Goal: Task Accomplishment & Management: Complete application form

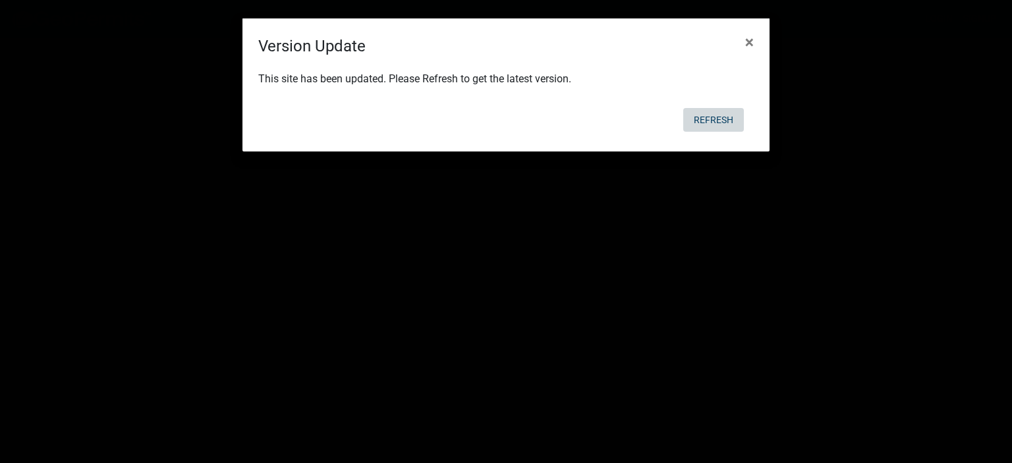
click at [714, 113] on button "Refresh" at bounding box center [713, 120] width 61 height 24
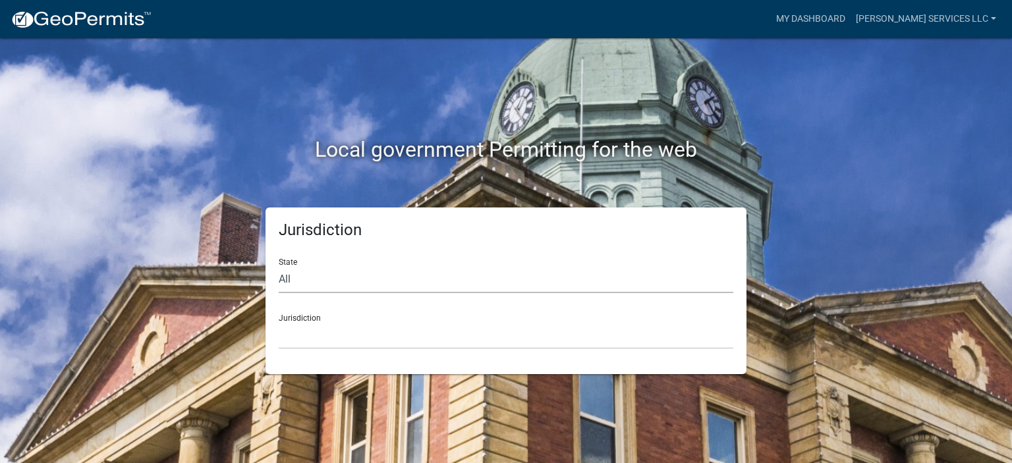
click at [327, 281] on select "All [US_STATE] [US_STATE] [US_STATE] [US_STATE] [US_STATE] [US_STATE] [US_STATE…" at bounding box center [506, 279] width 455 height 27
select select "[US_STATE]"
click at [279, 266] on select "All [US_STATE] [US_STATE] [US_STATE] [US_STATE] [US_STATE] [US_STATE] [US_STATE…" at bounding box center [506, 279] width 455 height 27
click at [309, 342] on select "[GEOGRAPHIC_DATA], [US_STATE] [GEOGRAPHIC_DATA], [US_STATE] [GEOGRAPHIC_DATA], …" at bounding box center [506, 335] width 455 height 27
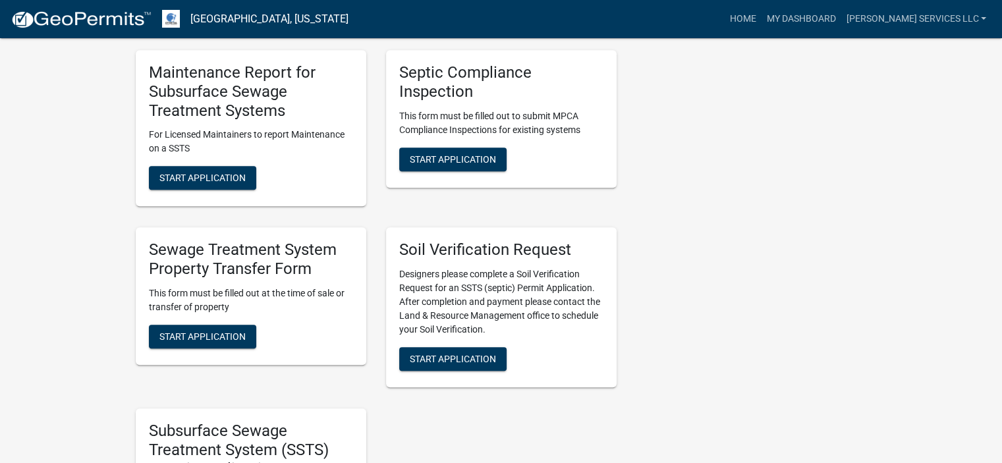
scroll to position [1216, 0]
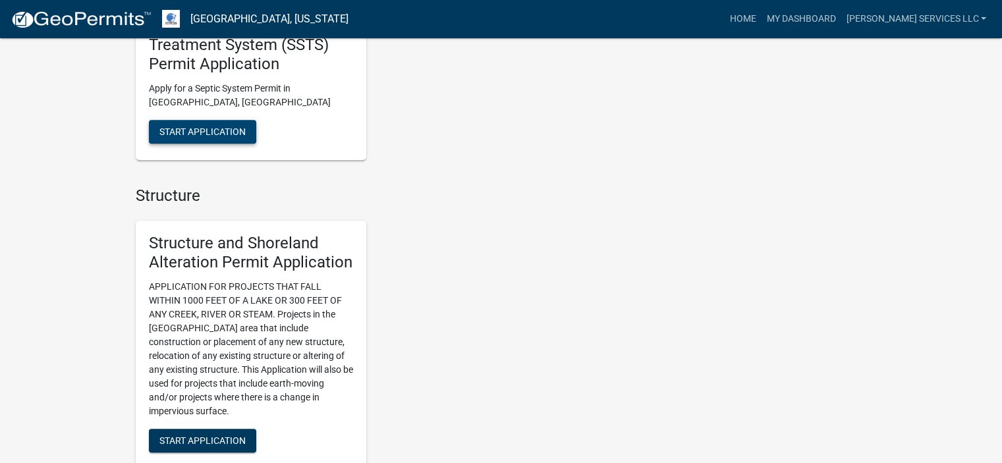
click at [195, 131] on span "Start Application" at bounding box center [203, 131] width 86 height 11
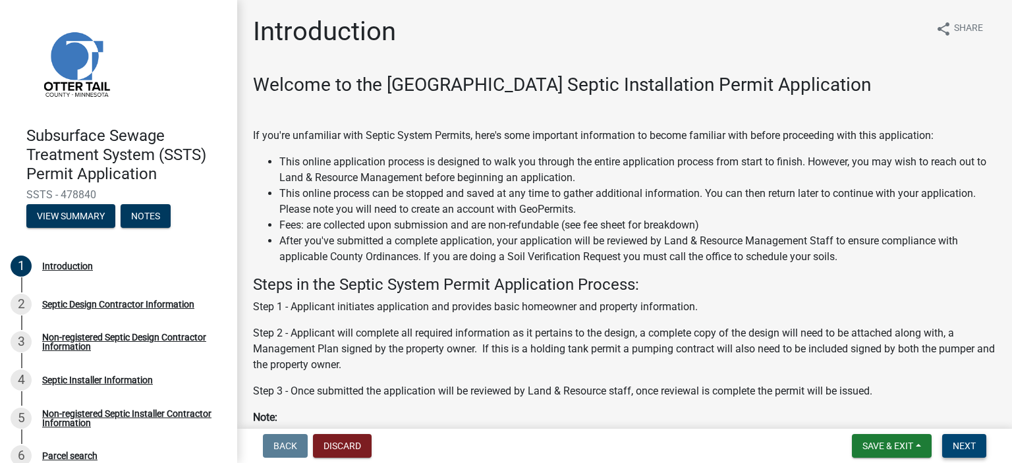
click at [976, 440] on button "Next" at bounding box center [965, 446] width 44 height 24
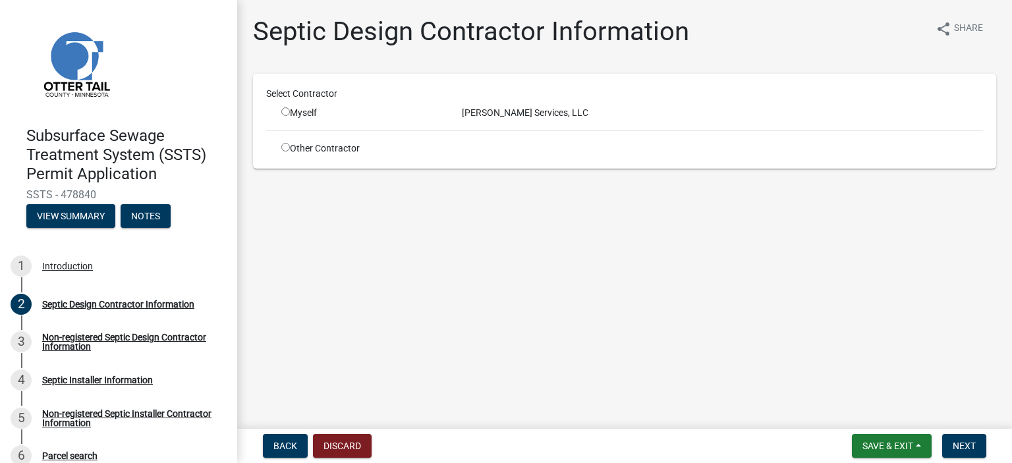
click at [496, 113] on div "[PERSON_NAME] Services, LLC" at bounding box center [722, 113] width 541 height 14
click at [281, 109] on input "radio" at bounding box center [285, 111] width 9 height 9
radio input "true"
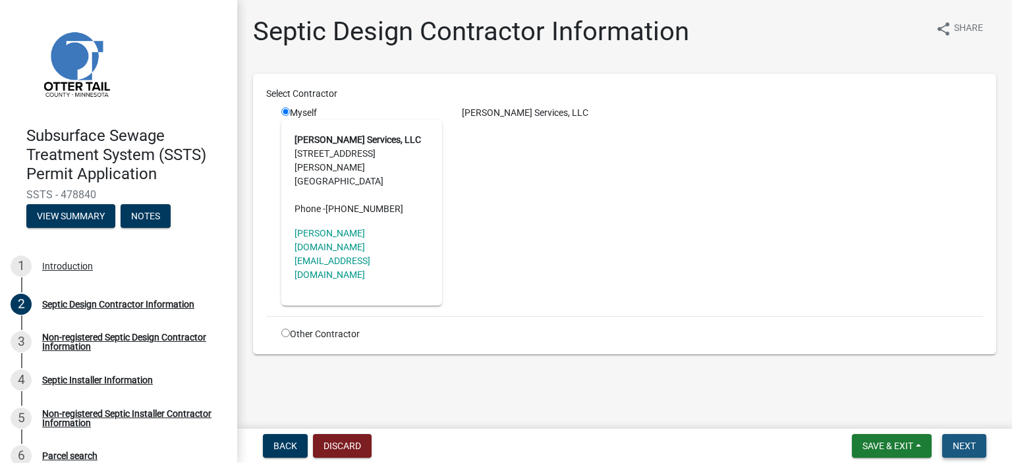
click at [964, 440] on button "Next" at bounding box center [965, 446] width 44 height 24
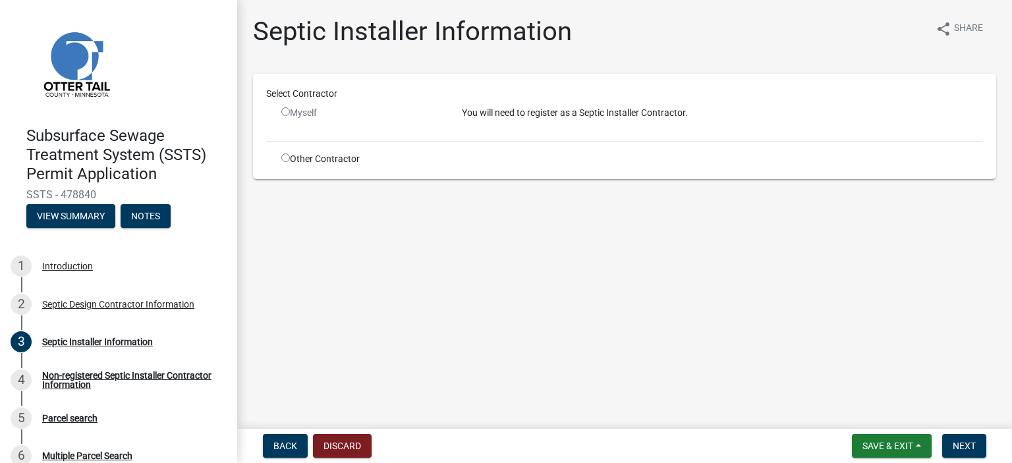
click at [289, 156] on input "radio" at bounding box center [285, 158] width 9 height 9
radio input "true"
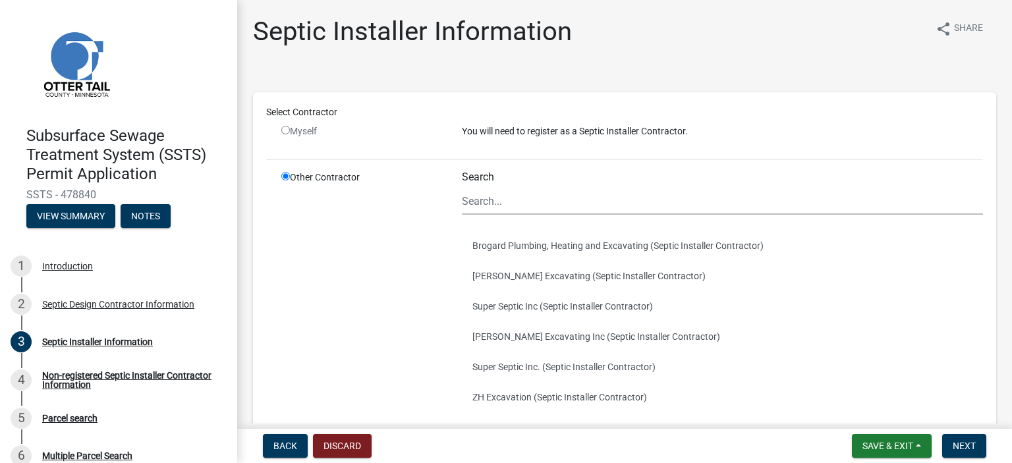
scroll to position [243, 0]
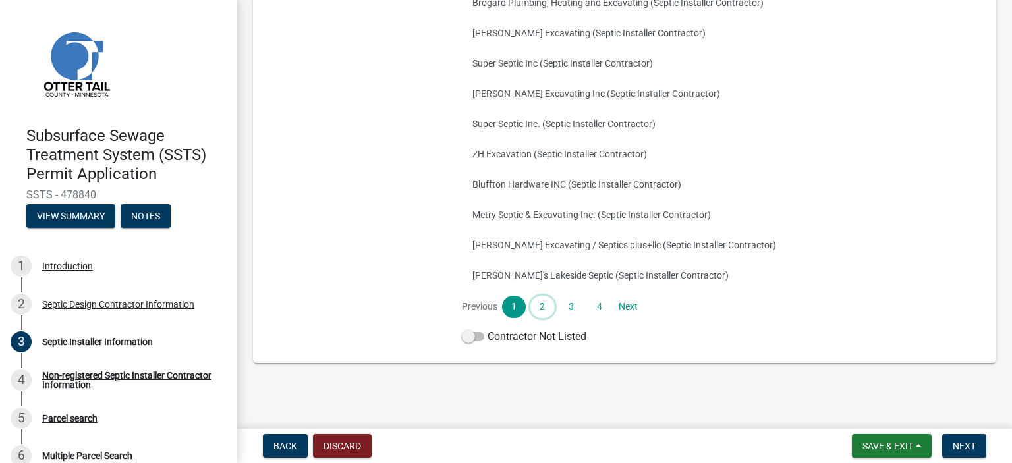
click at [531, 300] on link "2" at bounding box center [543, 307] width 24 height 22
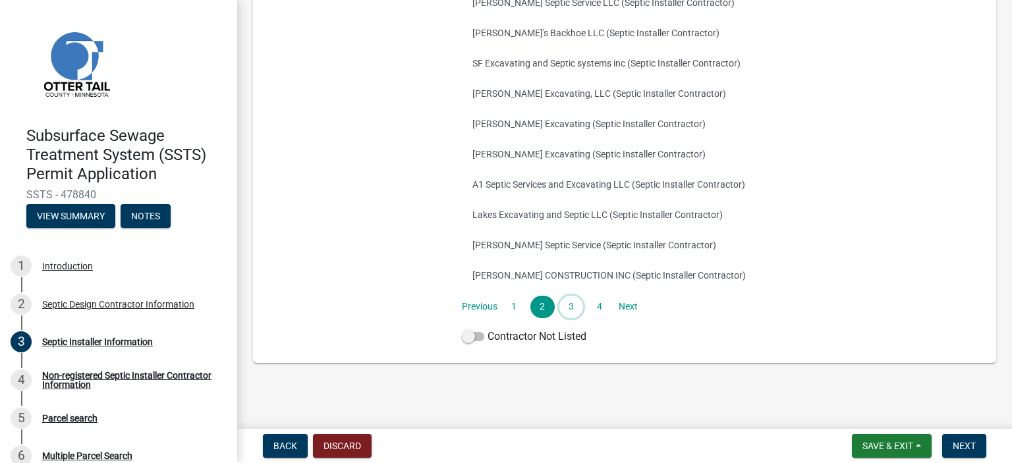
click at [569, 305] on link "3" at bounding box center [572, 307] width 24 height 22
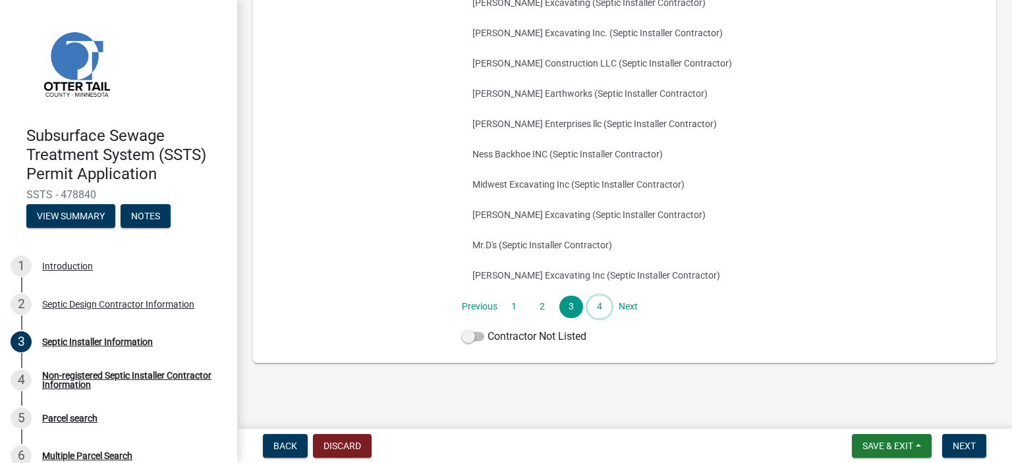
click at [592, 303] on link "4" at bounding box center [600, 307] width 24 height 22
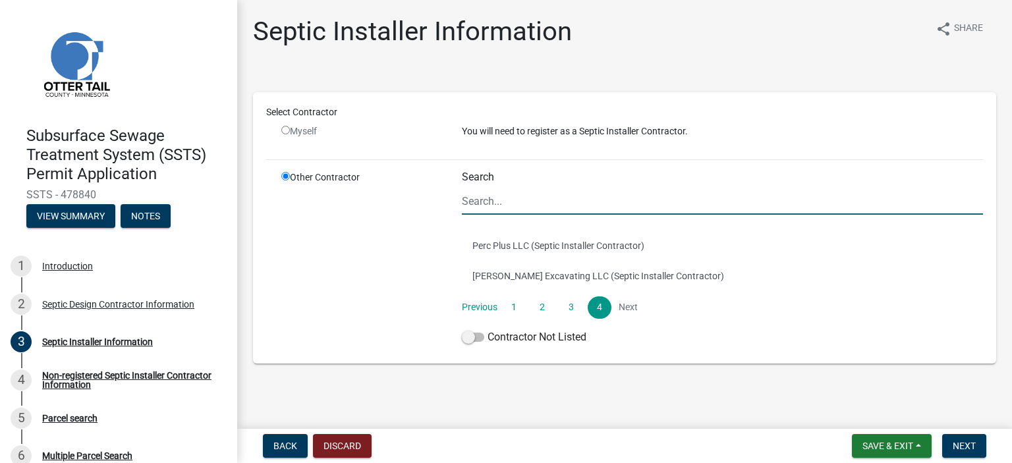
click at [486, 200] on input "Search" at bounding box center [722, 201] width 521 height 27
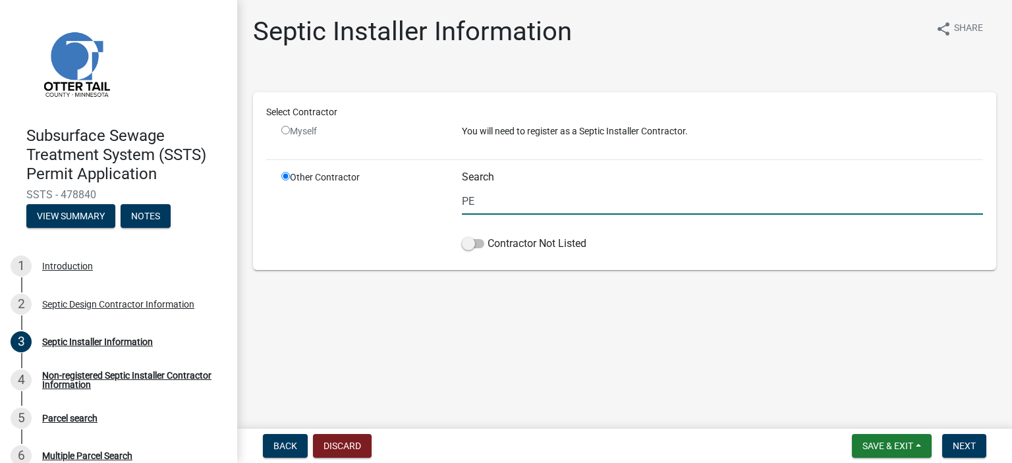
type input "P"
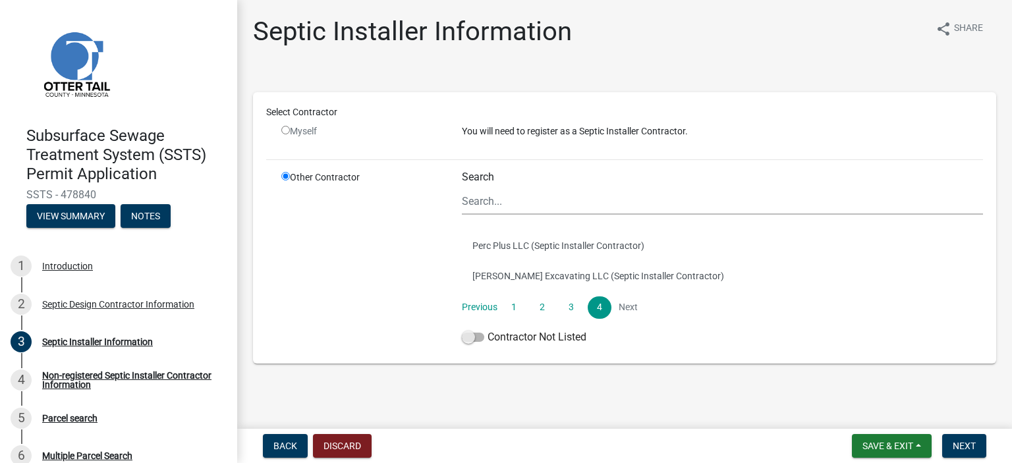
click at [475, 339] on span at bounding box center [473, 337] width 22 height 9
click at [488, 330] on input "Contractor Not Listed" at bounding box center [488, 330] width 0 height 0
click at [971, 442] on span "Next" at bounding box center [964, 446] width 23 height 11
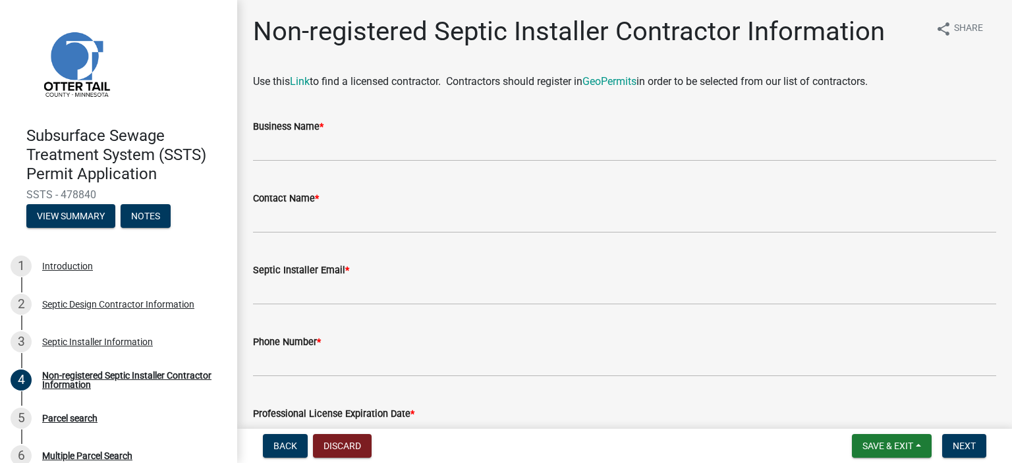
click at [550, 132] on div "Business Name *" at bounding box center [624, 127] width 743 height 16
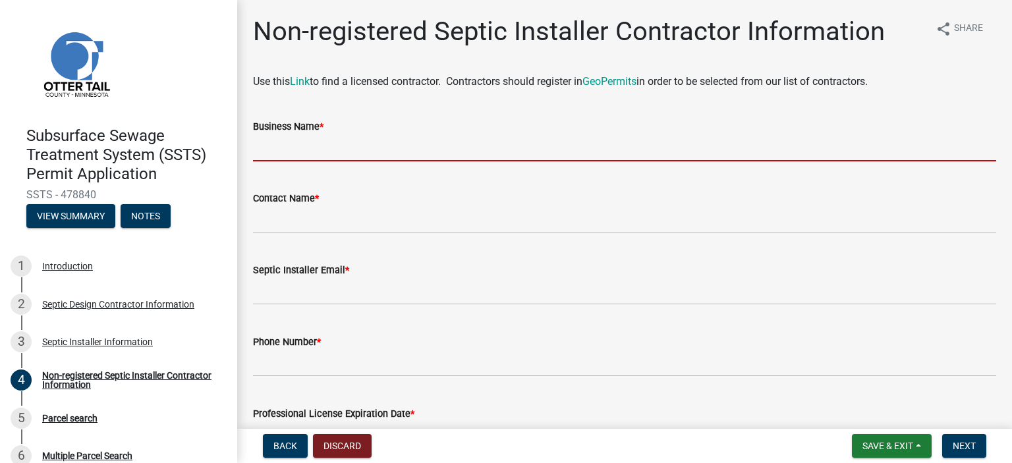
click at [542, 147] on input "Business Name *" at bounding box center [624, 147] width 743 height 27
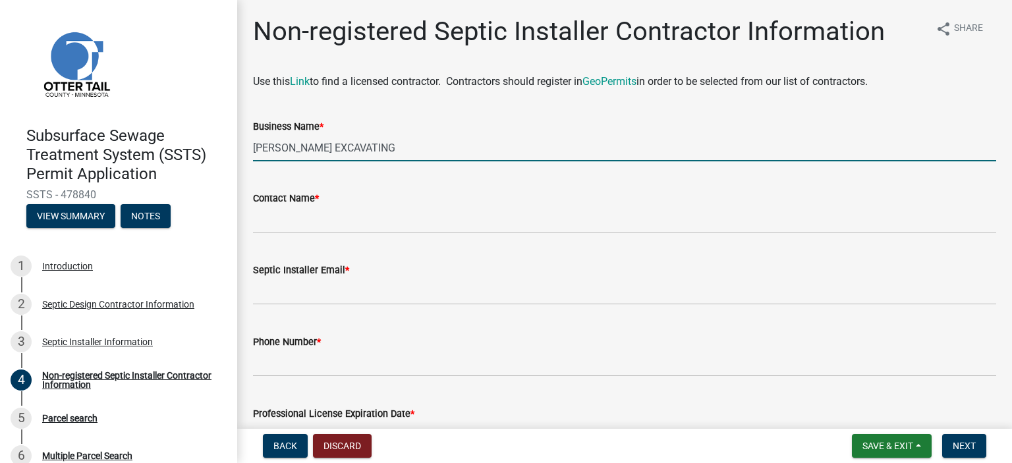
type input "[PERSON_NAME] EXCAVATING"
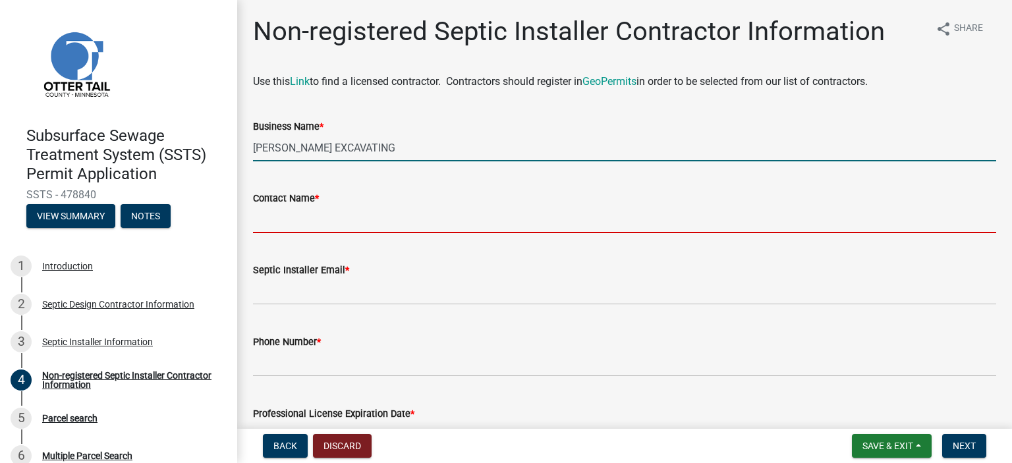
click at [510, 228] on input "Contact Name *" at bounding box center [624, 219] width 743 height 27
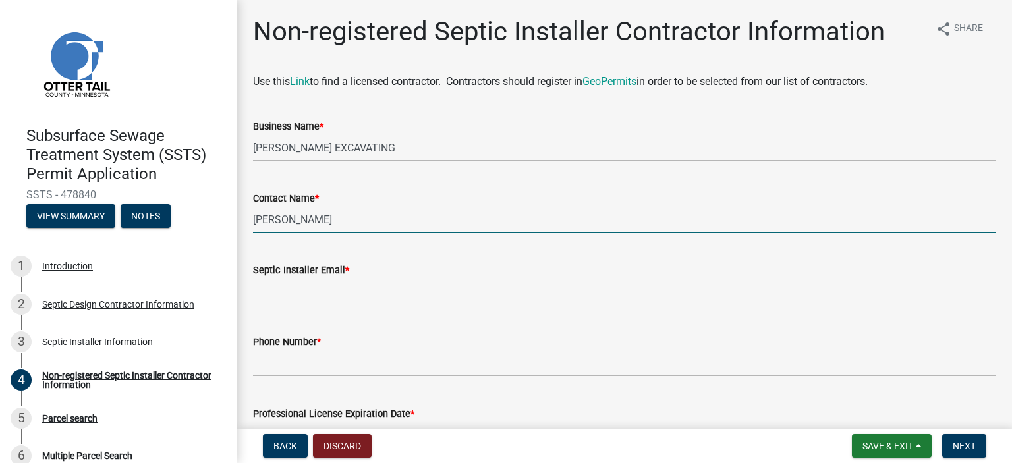
type input "[PERSON_NAME]"
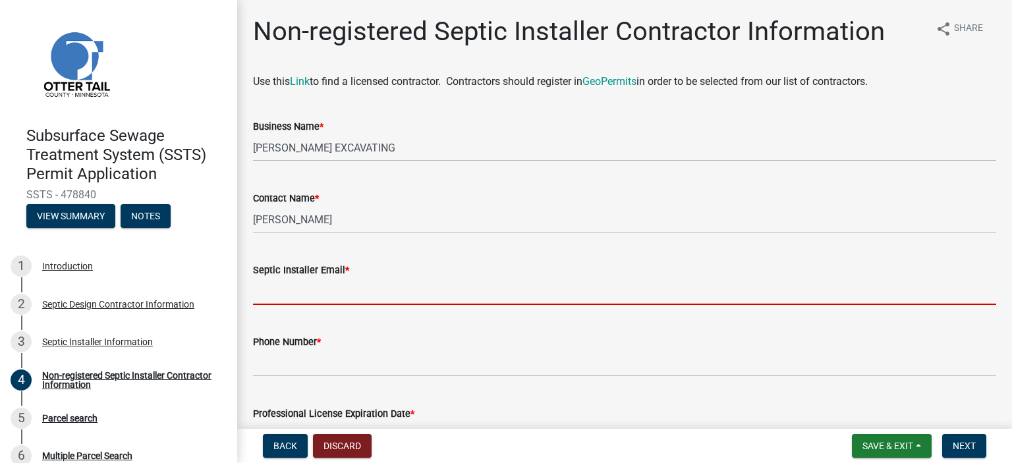
click at [409, 289] on input "Septic Installer Email *" at bounding box center [624, 291] width 743 height 27
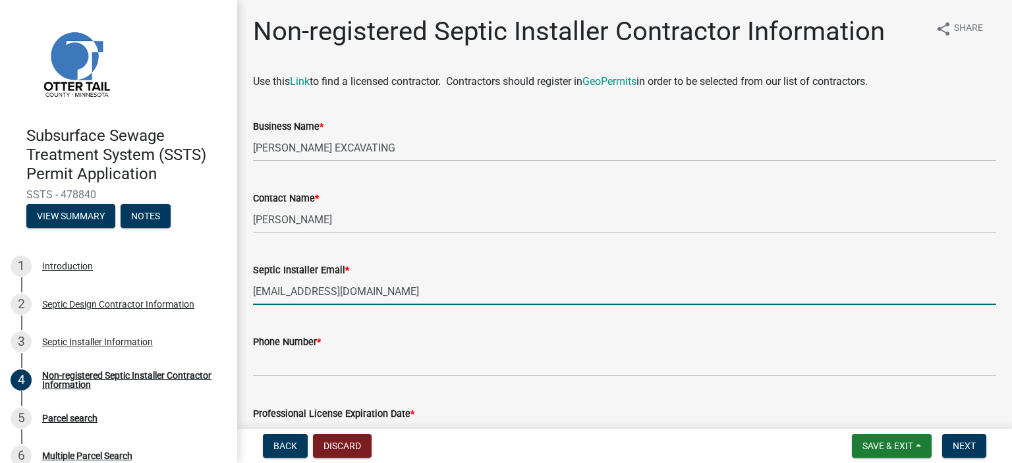
type input "[EMAIL_ADDRESS][DOMAIN_NAME]"
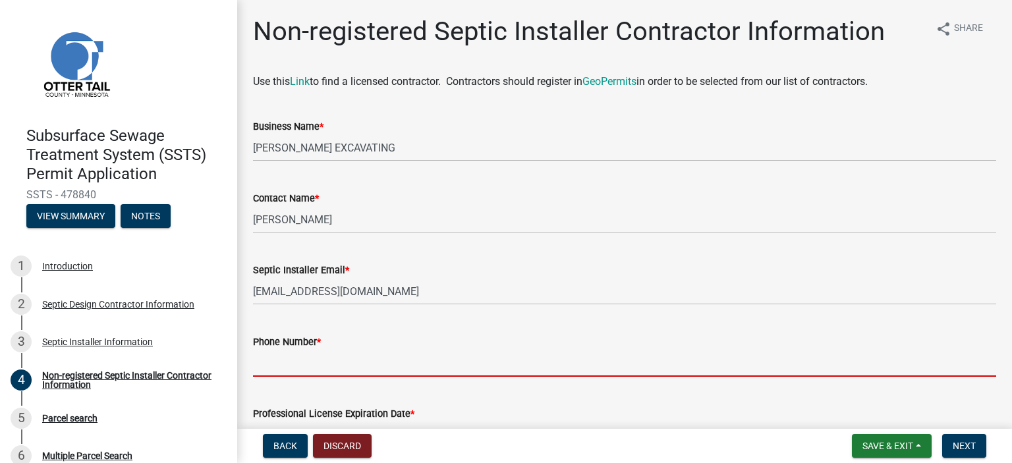
click at [369, 366] on input "Phone Number *" at bounding box center [624, 363] width 743 height 27
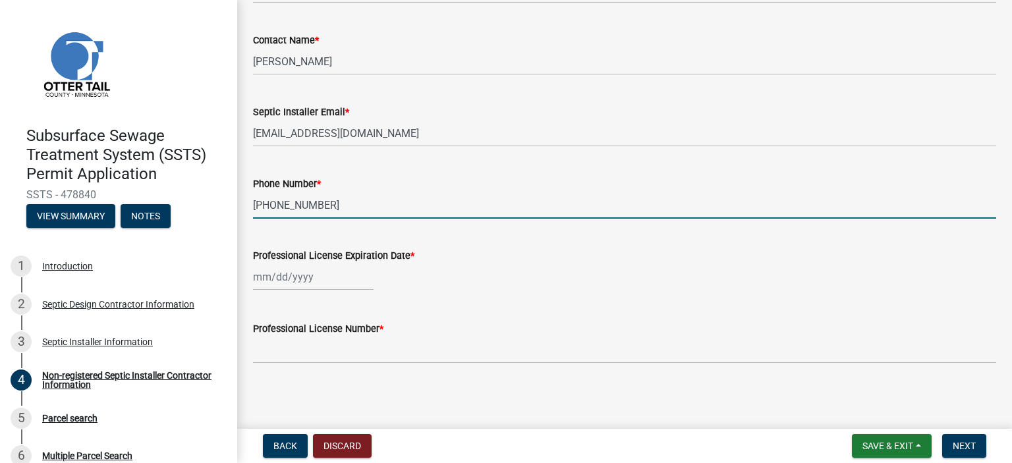
scroll to position [160, 0]
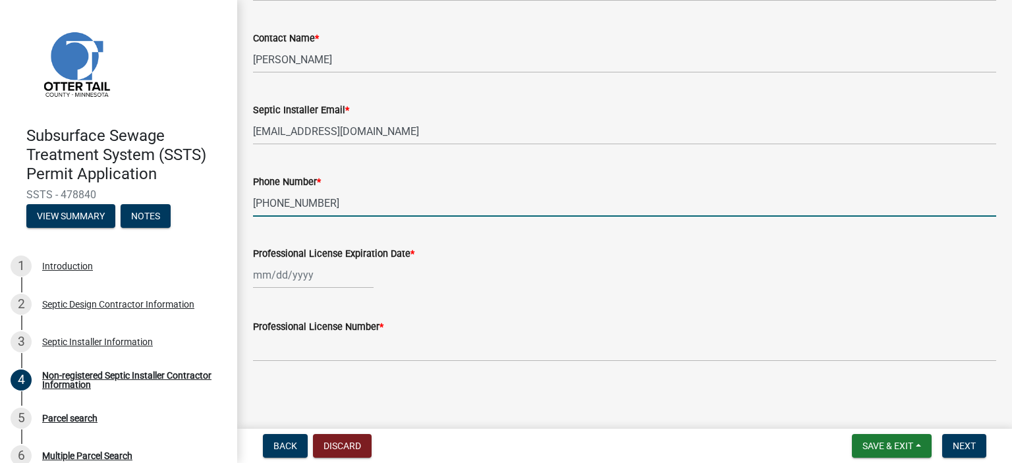
type input "[PHONE_NUMBER]"
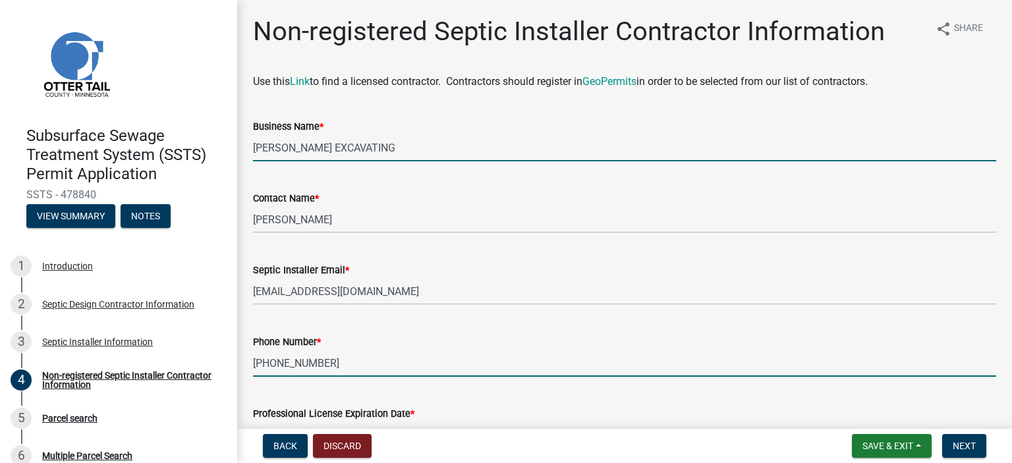
click at [359, 152] on input "[PERSON_NAME] EXCAVATING" at bounding box center [624, 147] width 743 height 27
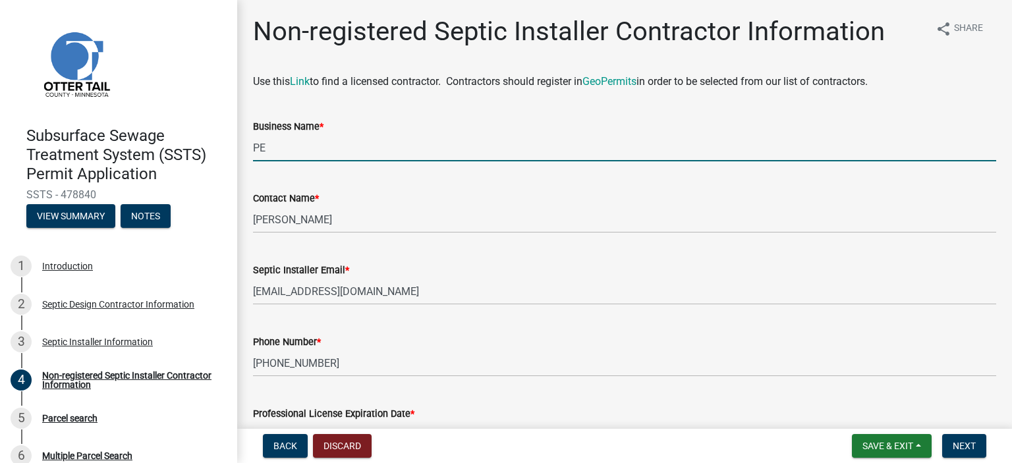
type input "P"
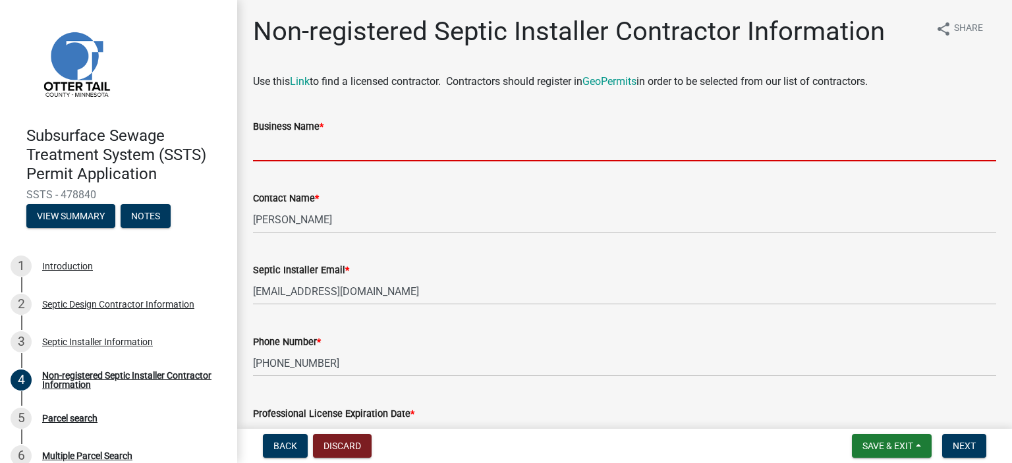
type input "t"
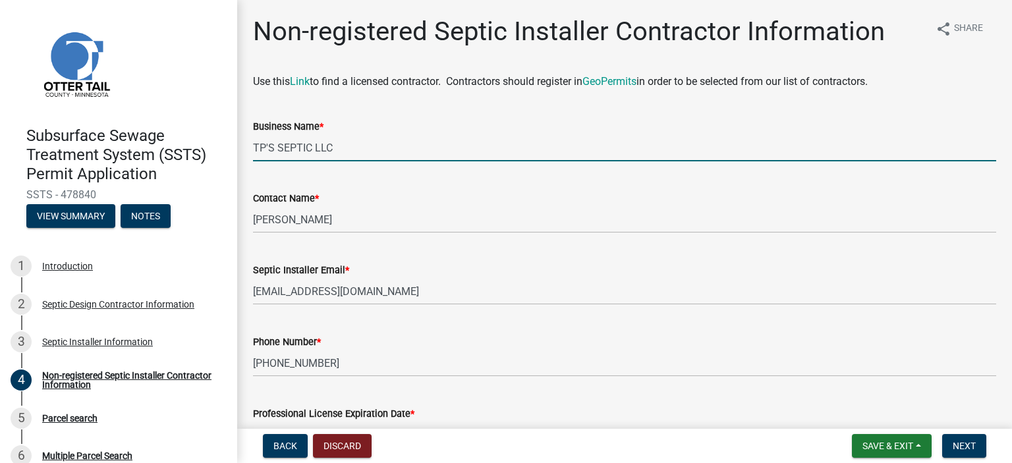
type input "TP'S SEPTIC LLC"
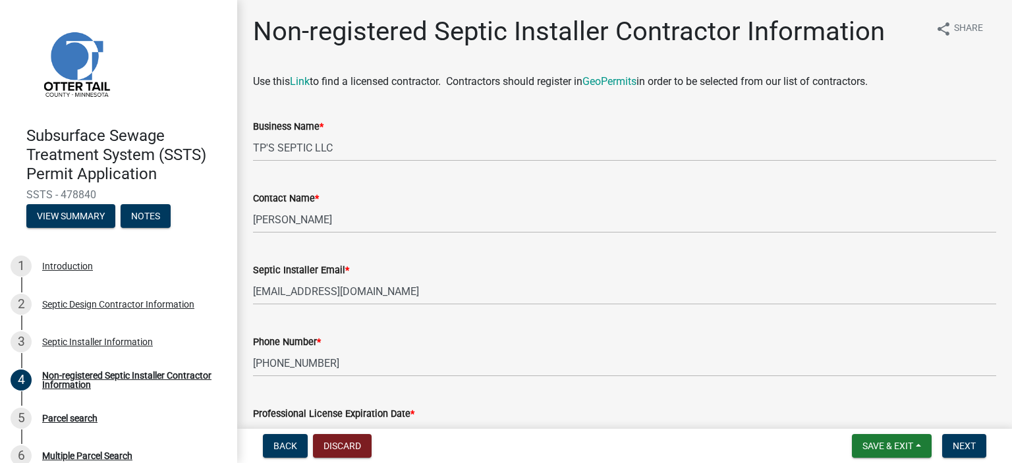
click at [1000, 357] on div "Non-registered Septic Installer Contractor Information share Share Use this Lin…" at bounding box center [624, 280] width 775 height 529
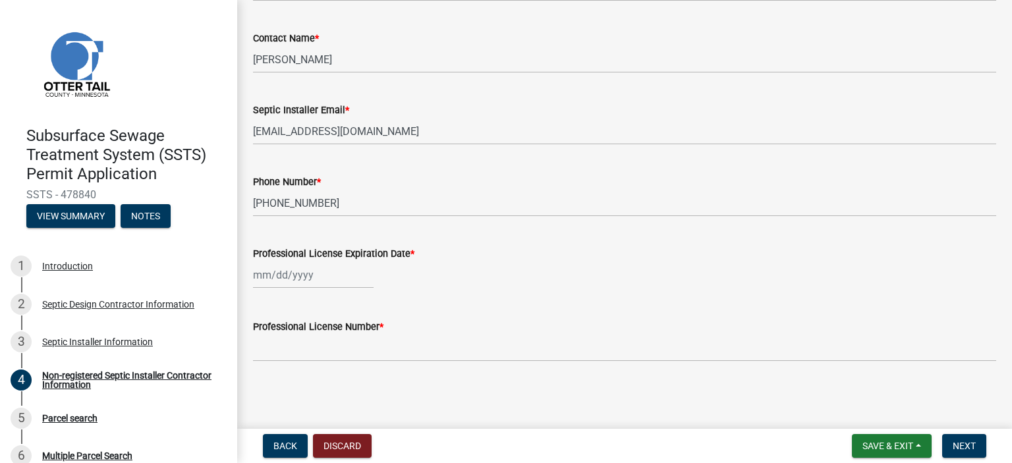
click at [432, 284] on div at bounding box center [624, 275] width 743 height 27
click at [356, 283] on div at bounding box center [313, 275] width 121 height 27
select select "9"
select select "2025"
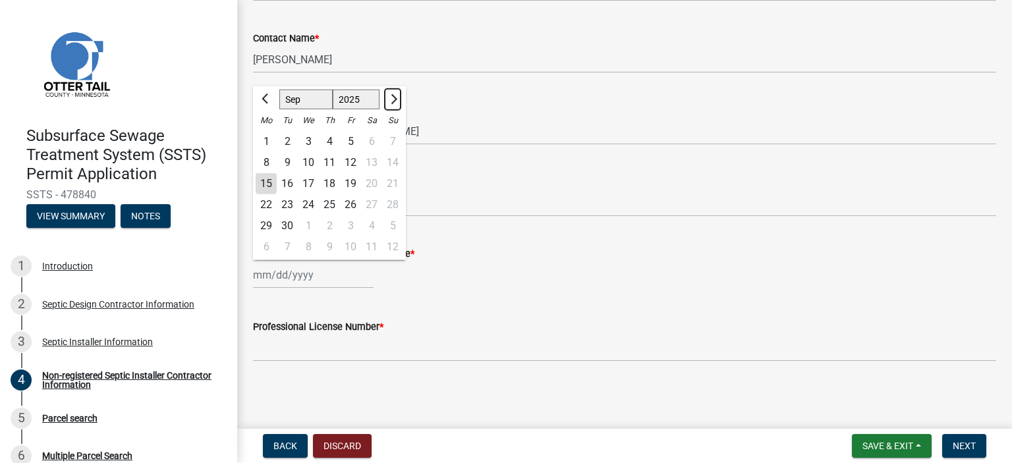
click at [389, 97] on span "Next month" at bounding box center [393, 99] width 10 height 10
click at [387, 98] on button "Next month" at bounding box center [393, 99] width 16 height 21
select select "1"
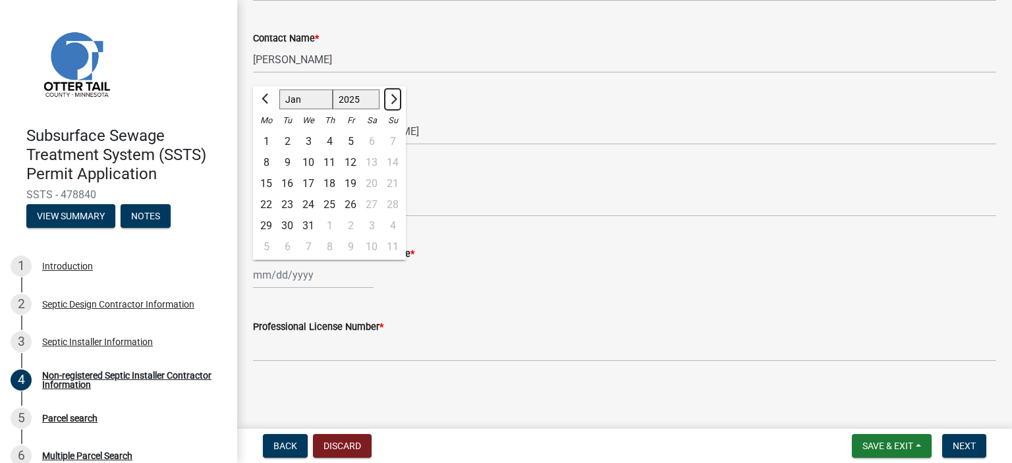
select select "2026"
click at [387, 98] on button "Next month" at bounding box center [393, 99] width 16 height 21
click at [388, 105] on button "Next month" at bounding box center [393, 99] width 16 height 21
click at [398, 91] on button "Next month" at bounding box center [393, 99] width 16 height 21
click at [388, 103] on button "Next month" at bounding box center [393, 99] width 16 height 21
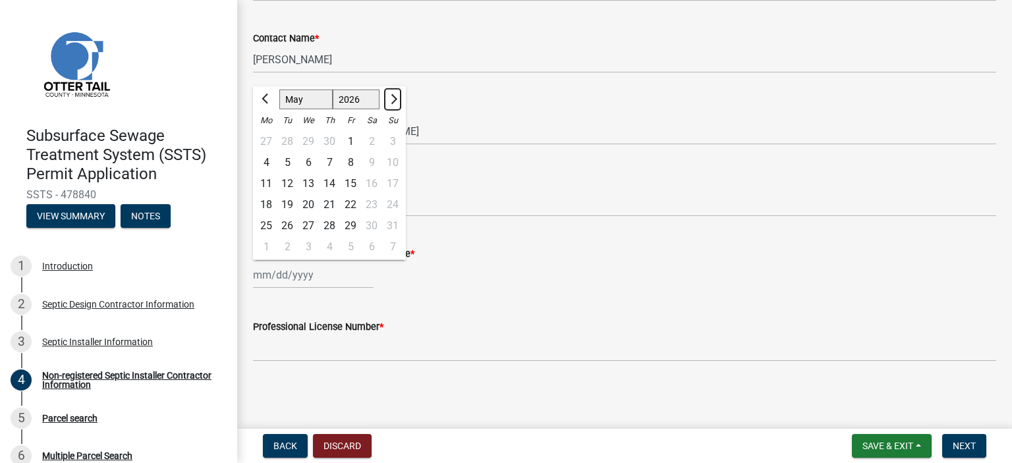
click at [388, 103] on button "Next month" at bounding box center [393, 99] width 16 height 21
click at [392, 100] on span "Next month" at bounding box center [393, 99] width 10 height 10
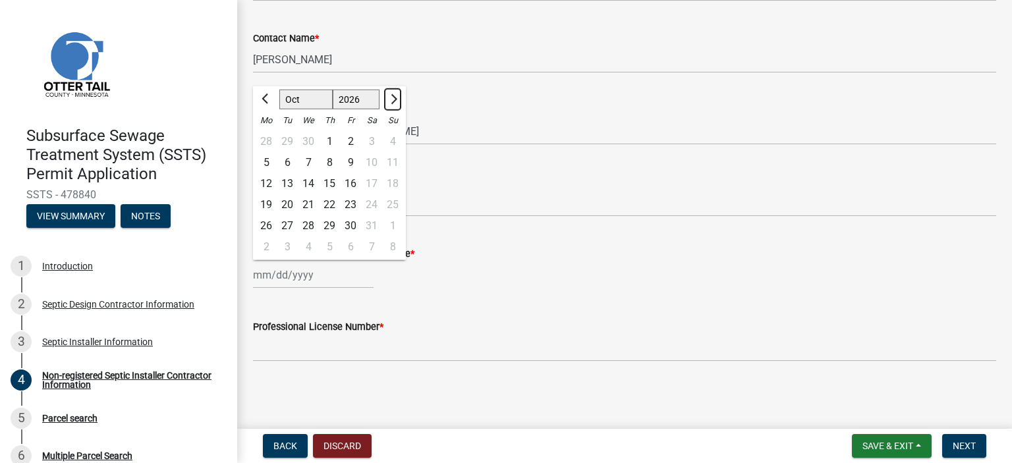
click at [392, 100] on span "Next month" at bounding box center [393, 99] width 10 height 10
select select "1"
select select "2027"
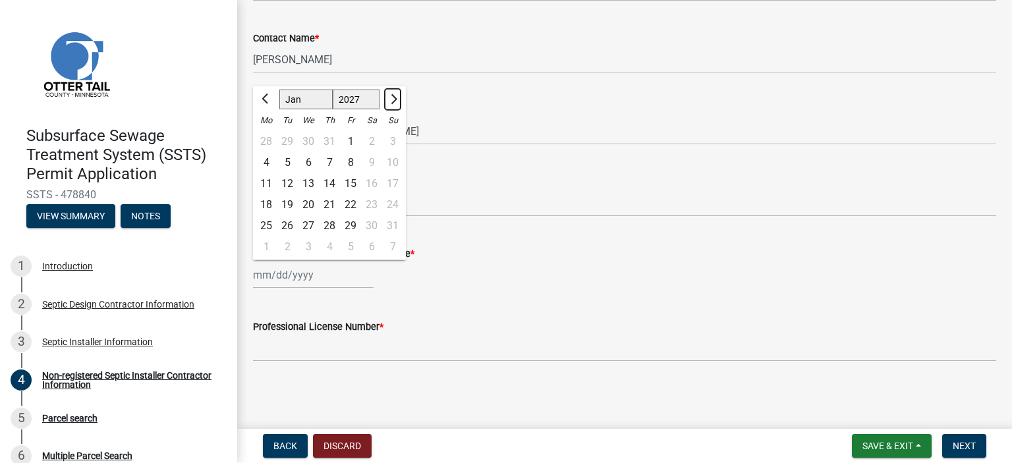
click at [392, 100] on span "Next month" at bounding box center [393, 99] width 10 height 10
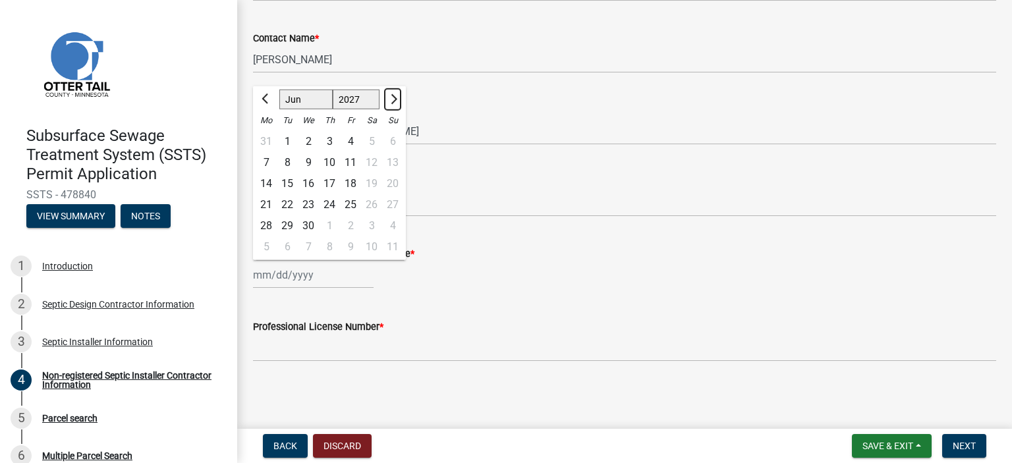
click at [392, 100] on span "Next month" at bounding box center [393, 99] width 10 height 10
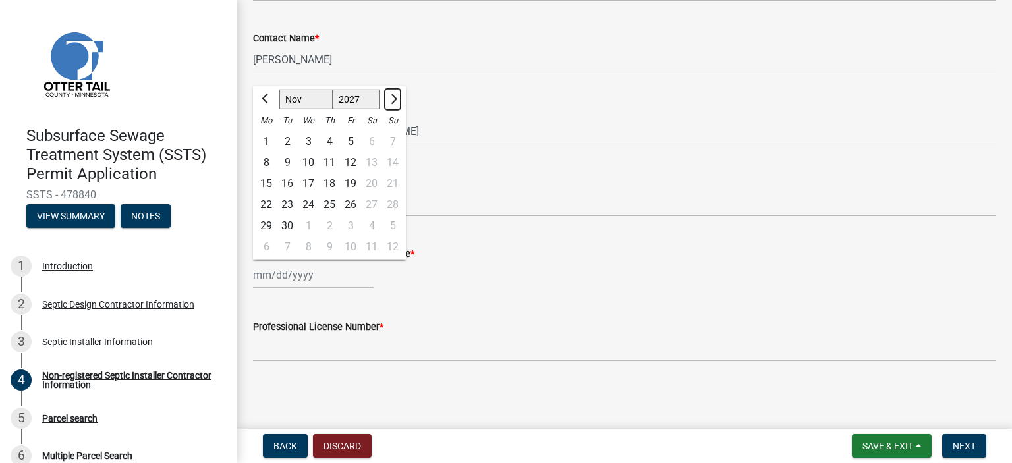
click at [392, 100] on span "Next month" at bounding box center [393, 99] width 10 height 10
select select "1"
select select "2028"
click at [392, 100] on span "Next month" at bounding box center [393, 99] width 10 height 10
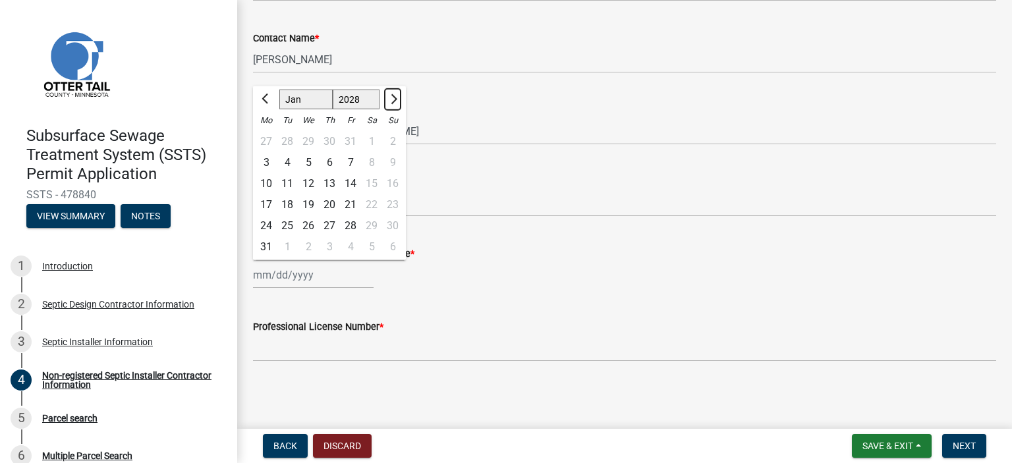
select select "2"
click at [351, 137] on div "4" at bounding box center [350, 141] width 21 height 21
type input "[DATE]"
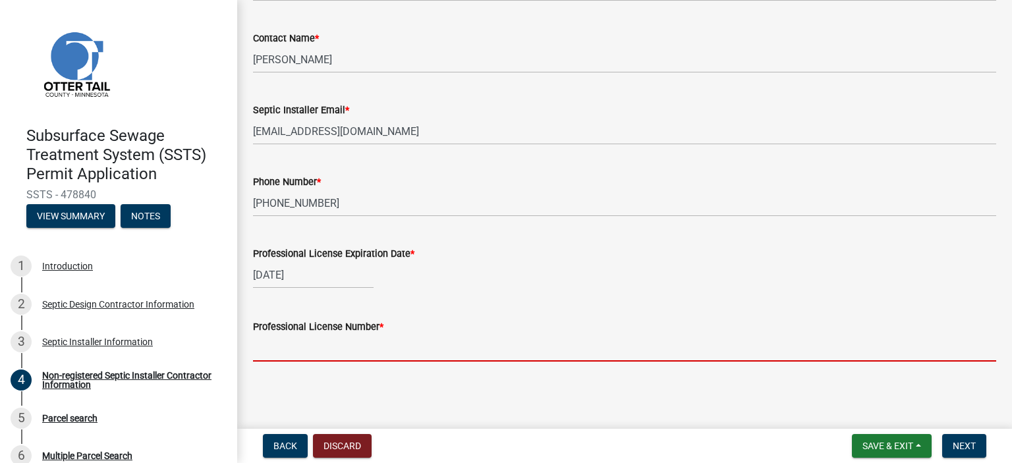
click at [280, 346] on input "Professional License Number *" at bounding box center [624, 348] width 743 height 27
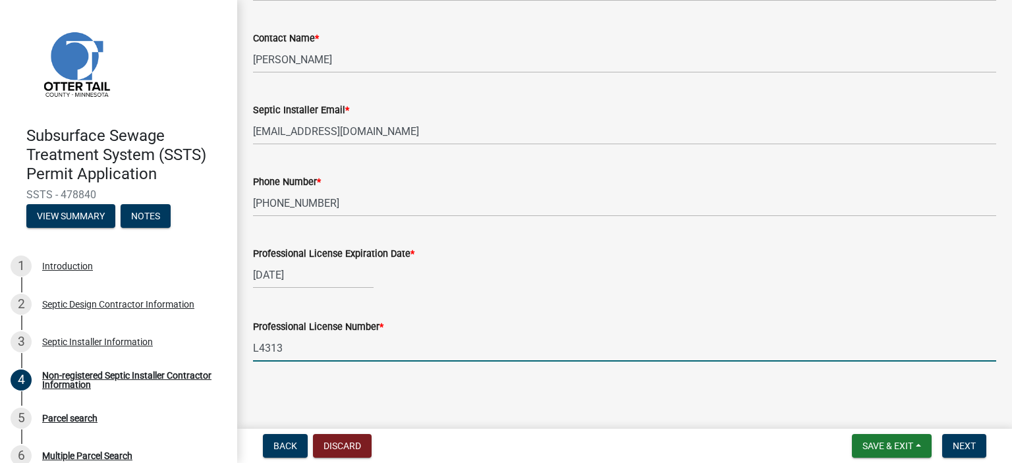
type input "L4313"
click at [962, 444] on span "Next" at bounding box center [964, 446] width 23 height 11
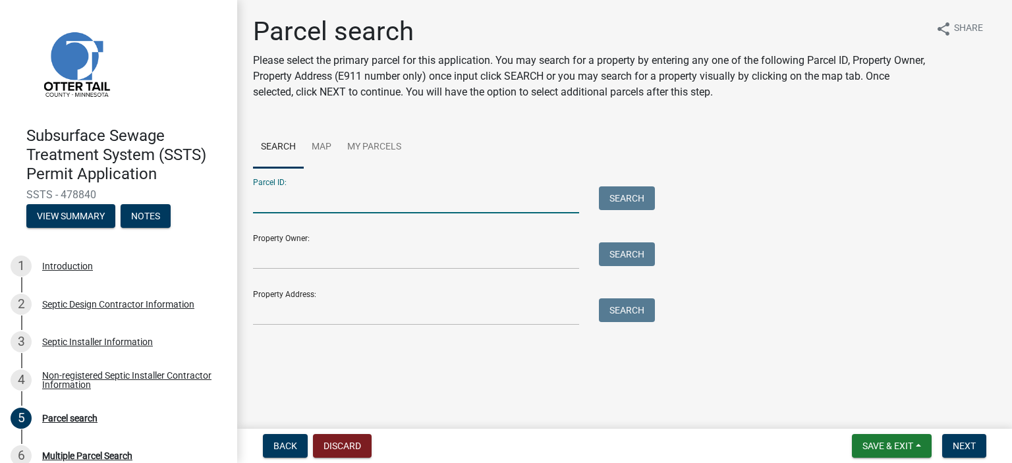
click at [419, 196] on input "Parcel ID:" at bounding box center [416, 200] width 326 height 27
type input "07000080049001"
click at [635, 187] on button "Search" at bounding box center [627, 199] width 56 height 24
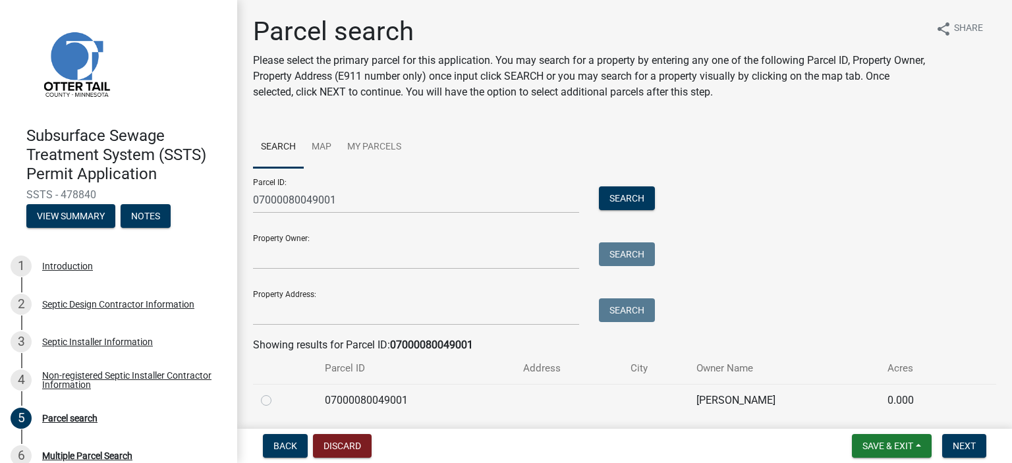
click at [277, 393] on label at bounding box center [277, 393] width 0 height 0
click at [277, 397] on input "radio" at bounding box center [281, 397] width 9 height 9
radio input "true"
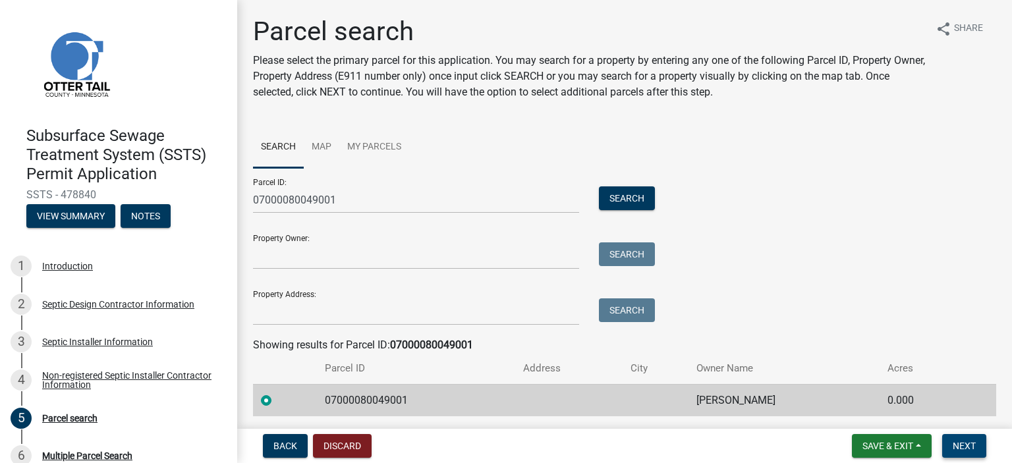
click at [950, 438] on button "Next" at bounding box center [965, 446] width 44 height 24
